Goal: Communication & Community: Answer question/provide support

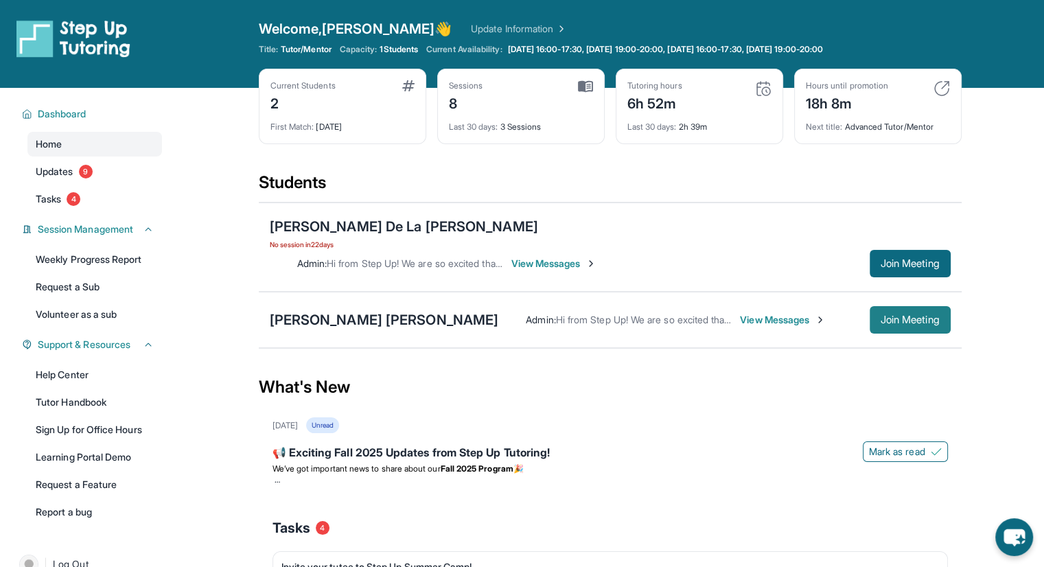
click at [909, 316] on span "Join Meeting" at bounding box center [910, 320] width 59 height 8
click at [904, 316] on span "Join Meeting" at bounding box center [910, 320] width 59 height 8
click at [895, 316] on span "Join Meeting" at bounding box center [910, 320] width 59 height 8
click at [909, 316] on span "Join Meeting" at bounding box center [910, 320] width 59 height 8
click at [740, 313] on span "View Messages" at bounding box center [783, 320] width 86 height 14
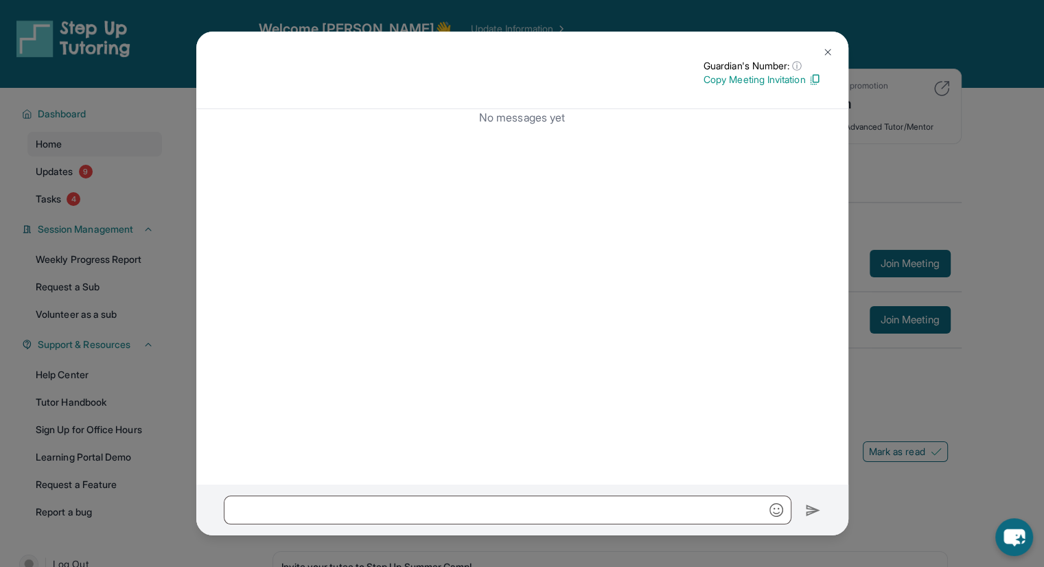
click at [828, 47] on img at bounding box center [827, 52] width 11 height 11
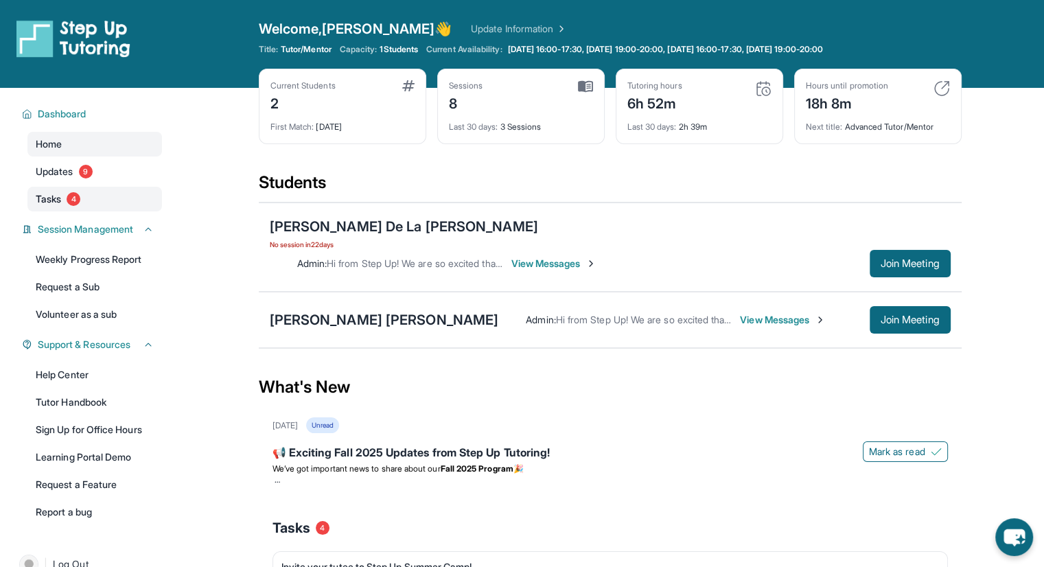
click at [65, 200] on link "Tasks 4" at bounding box center [94, 199] width 135 height 25
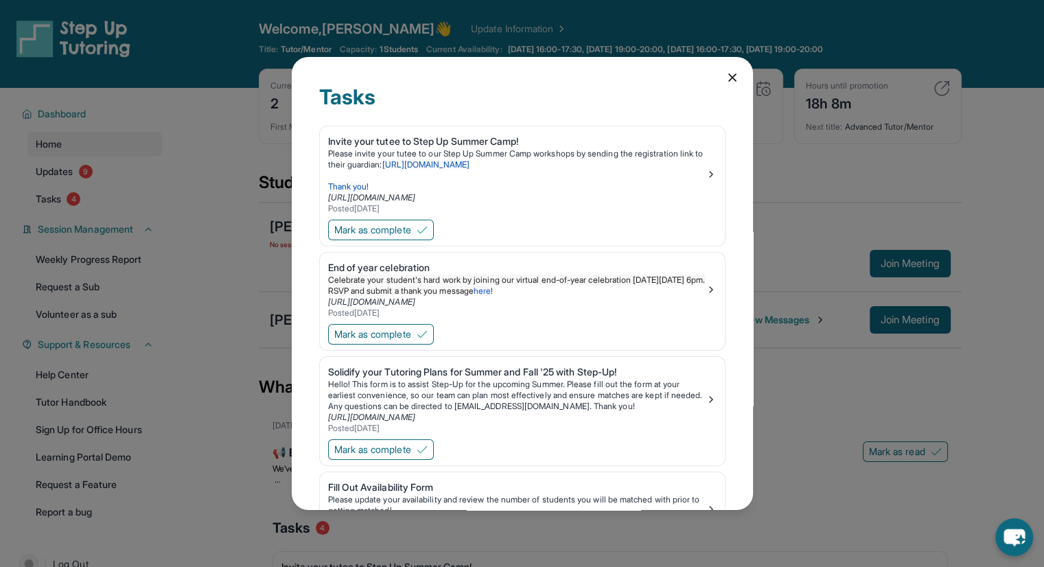
click at [725, 77] on icon at bounding box center [732, 78] width 14 height 14
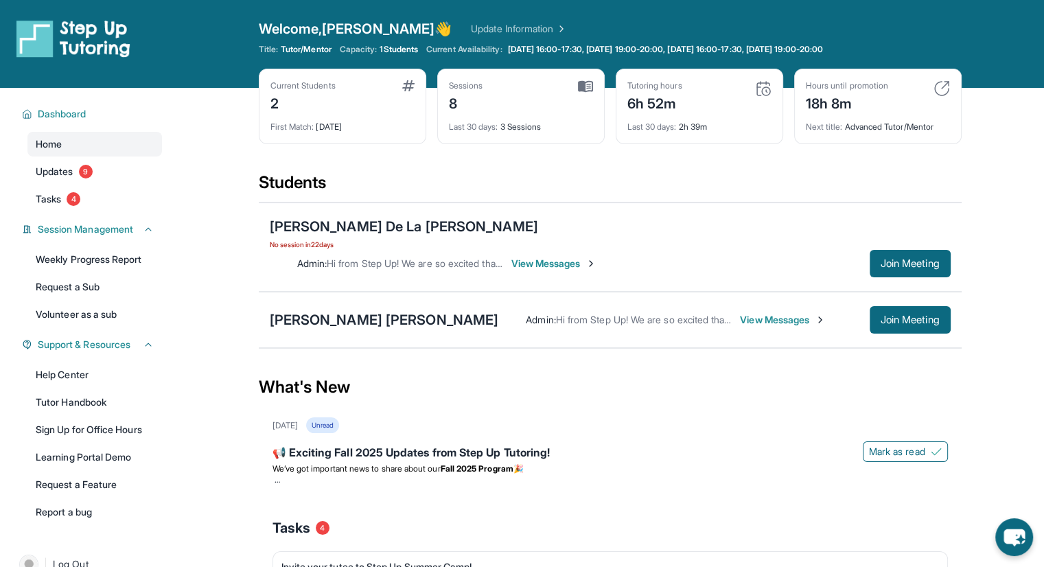
click at [347, 292] on div "[PERSON_NAME] [PERSON_NAME] Admin : Hi from Step Up! We are so excited that you…" at bounding box center [610, 320] width 703 height 56
click at [329, 310] on div "[PERSON_NAME] [PERSON_NAME]" at bounding box center [384, 319] width 229 height 19
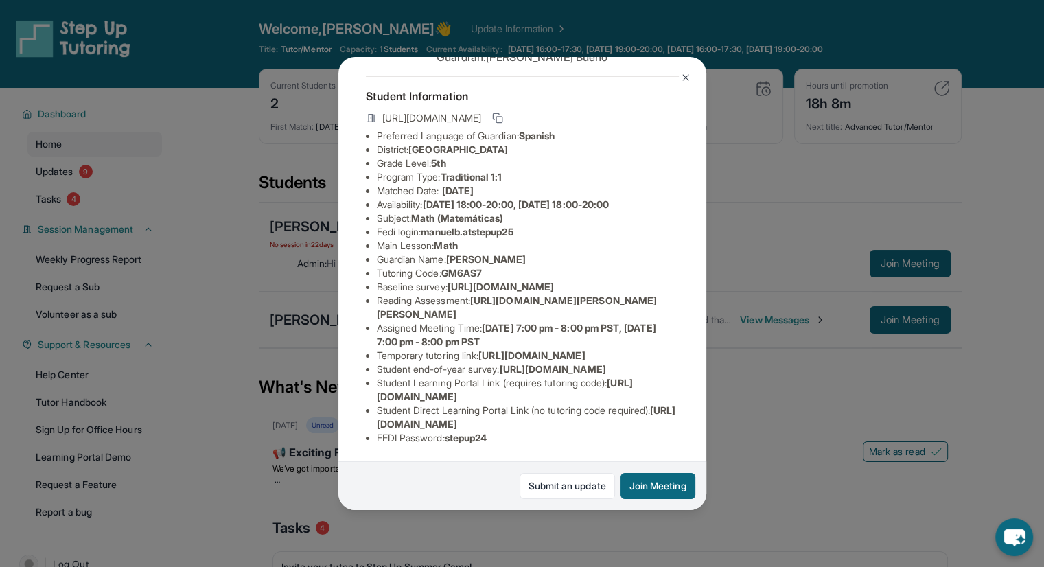
scroll to position [213, 0]
drag, startPoint x: 371, startPoint y: 275, endPoint x: 535, endPoint y: 292, distance: 165.6
click at [535, 292] on ul "Preferred Language of Guardian: Spanish District: [GEOGRAPHIC_DATA] Unified Sch…" at bounding box center [522, 287] width 313 height 316
copy span "[URL][DOMAIN_NAME]"
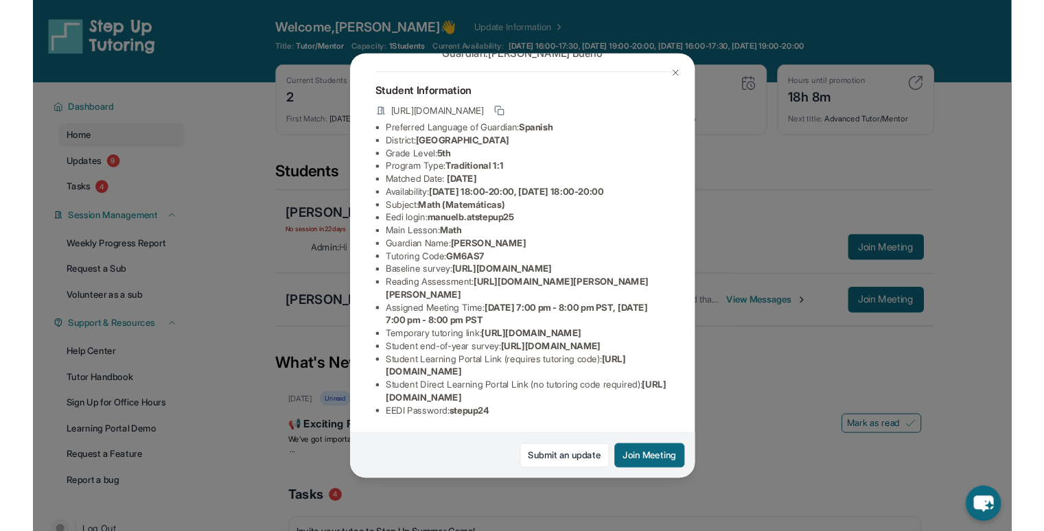
scroll to position [213, 493]
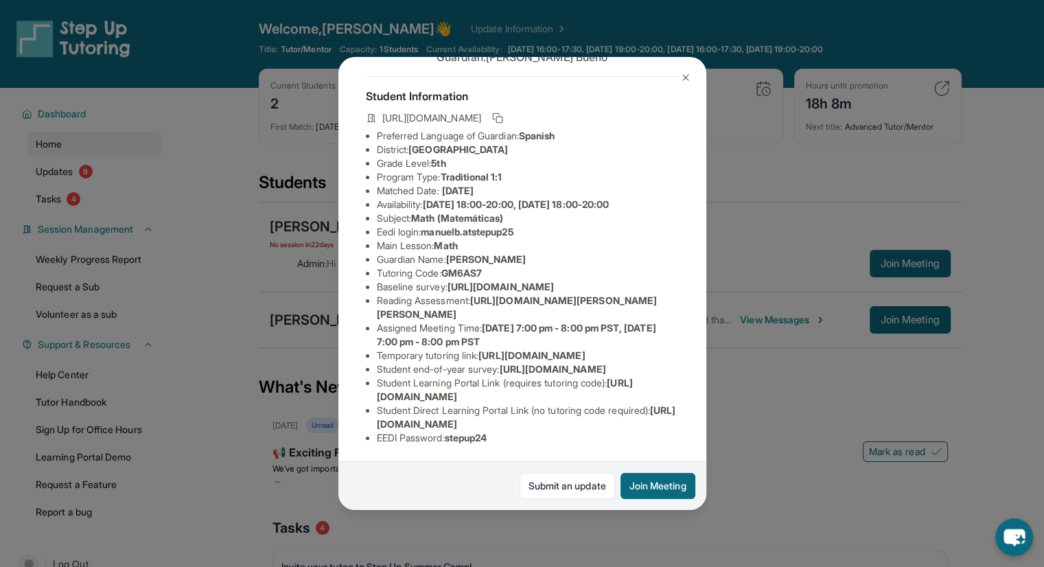
drag, startPoint x: 372, startPoint y: 385, endPoint x: 683, endPoint y: 349, distance: 313.0
click at [683, 349] on div "[PERSON_NAME] [PERSON_NAME] Guardian: [PERSON_NAME] Student Information [URL][D…" at bounding box center [522, 284] width 368 height 454
